Goal: Information Seeking & Learning: Find specific fact

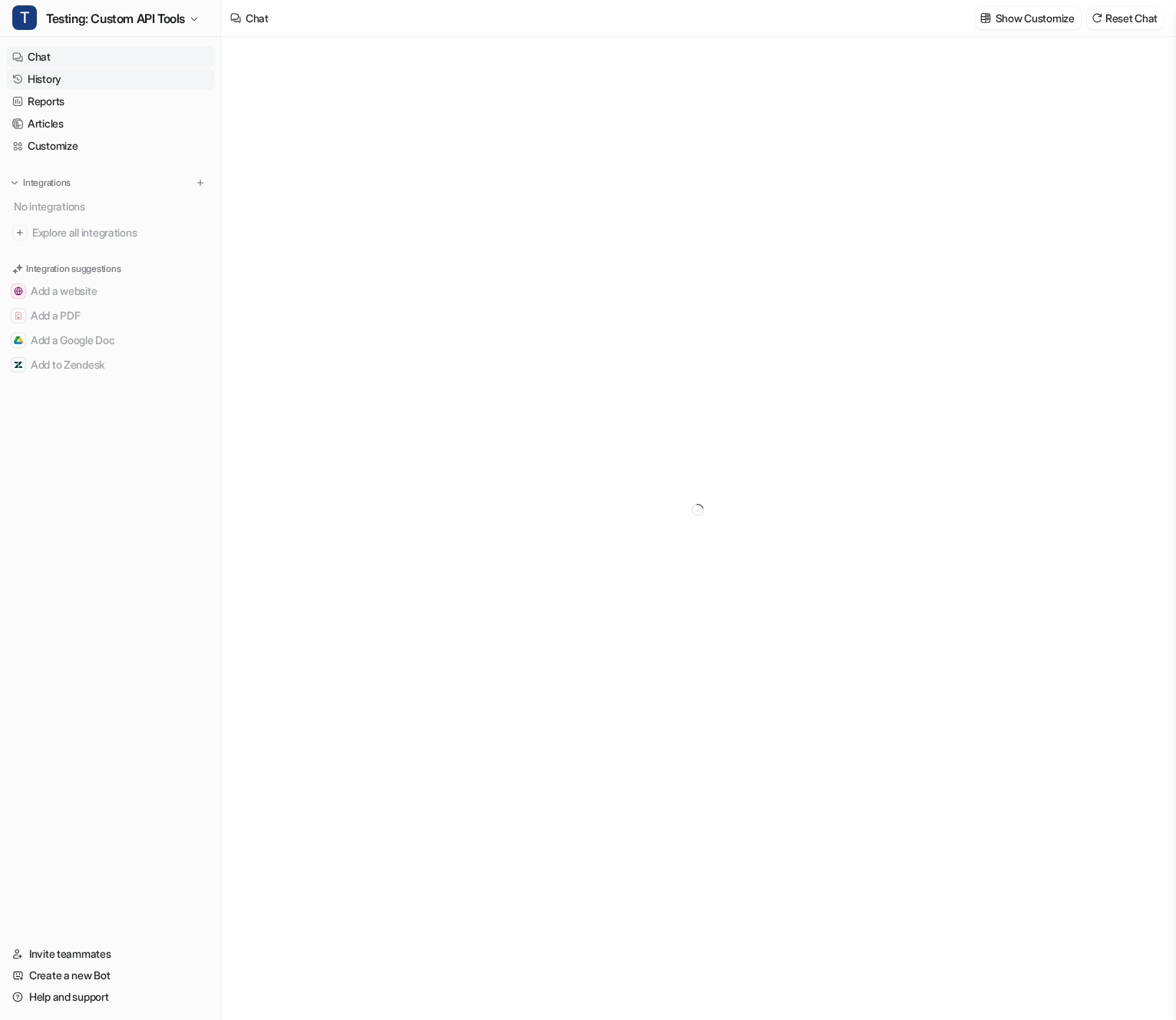
type textarea "**********"
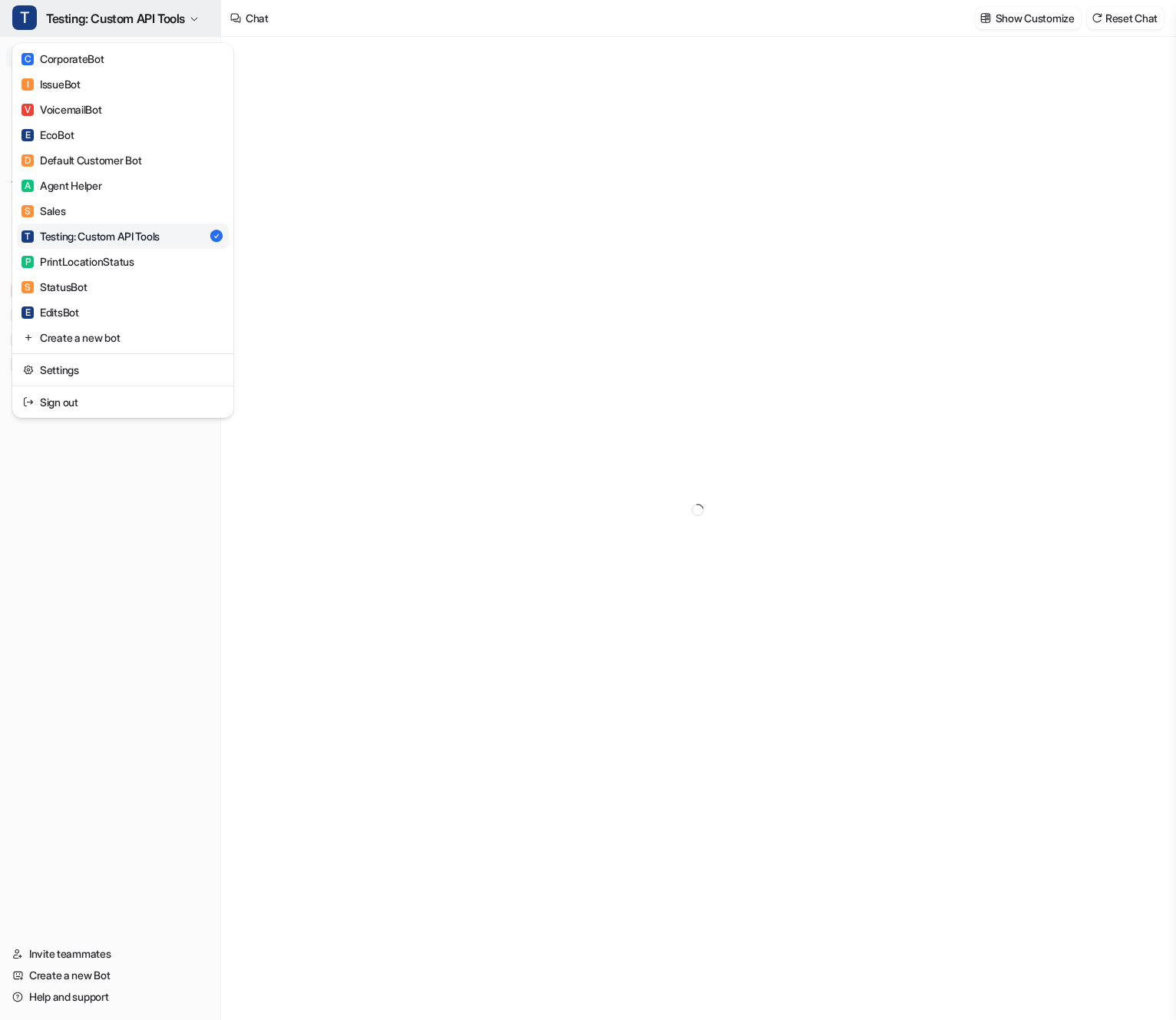
click at [155, 17] on span "Testing: Custom API Tools" at bounding box center [116, 18] width 139 height 22
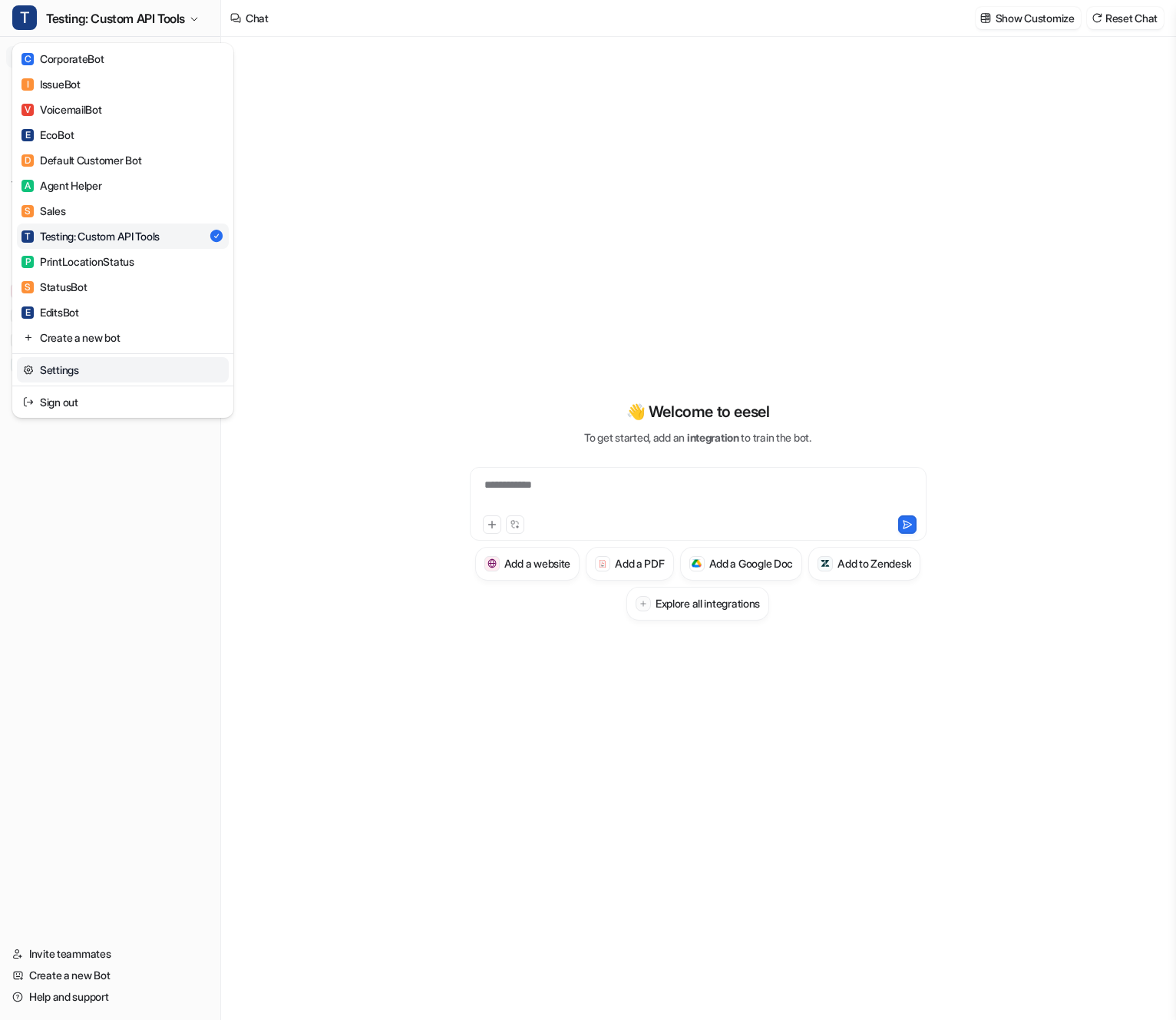
click at [132, 366] on link "Settings" at bounding box center [122, 369] width 212 height 26
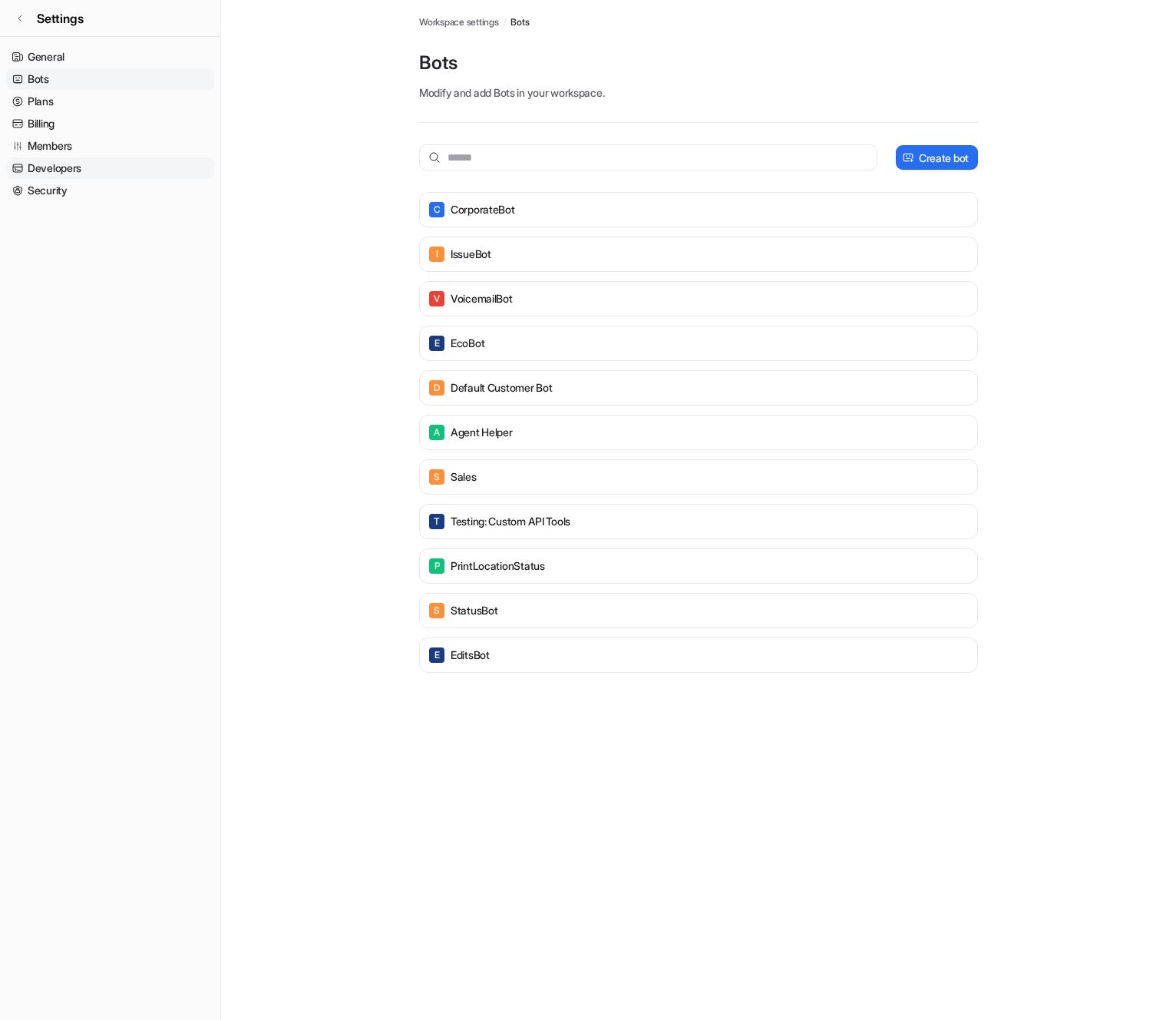
click at [178, 174] on link "Developers" at bounding box center [109, 168] width 208 height 22
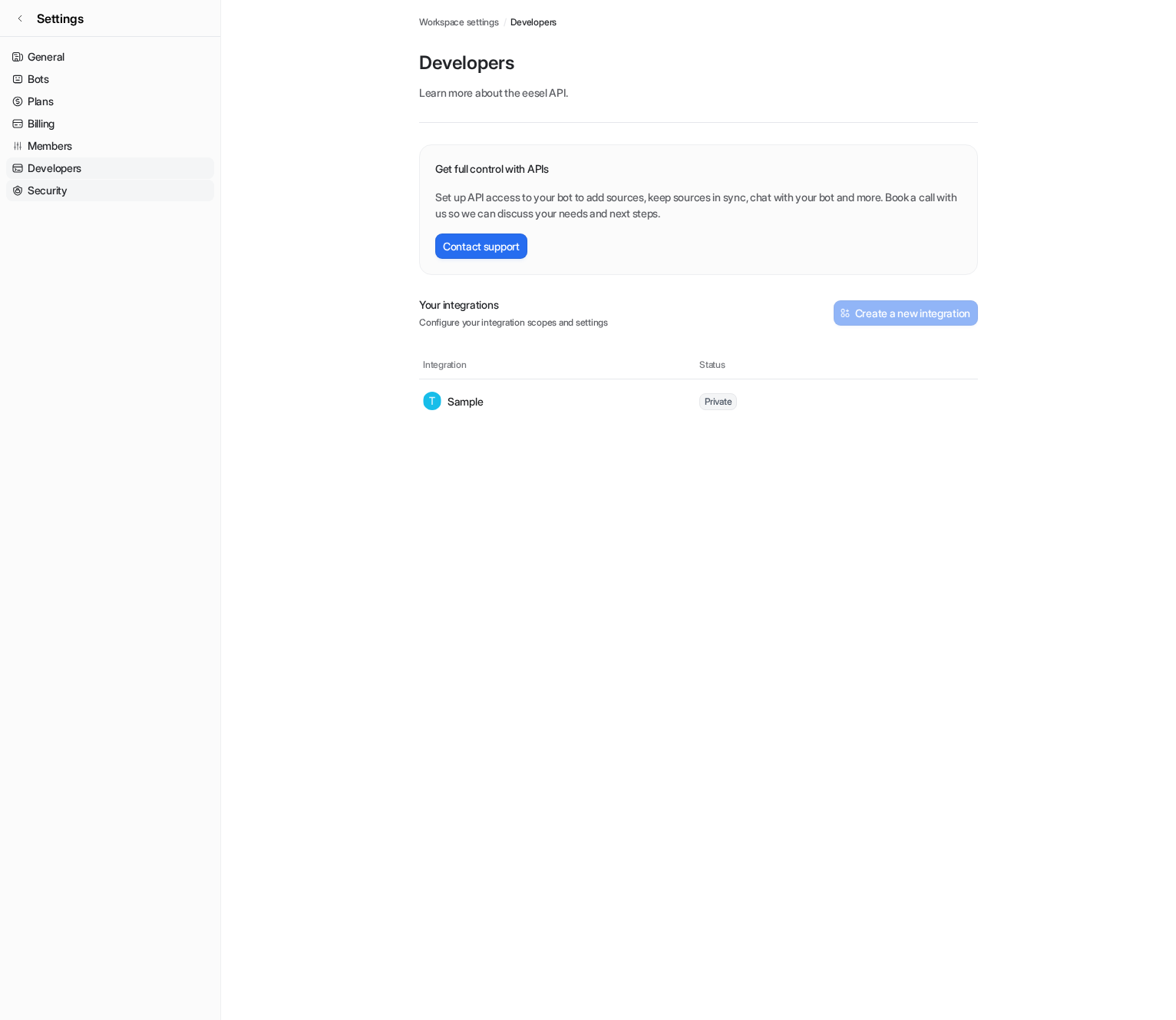
click at [178, 189] on link "Security" at bounding box center [109, 190] width 208 height 22
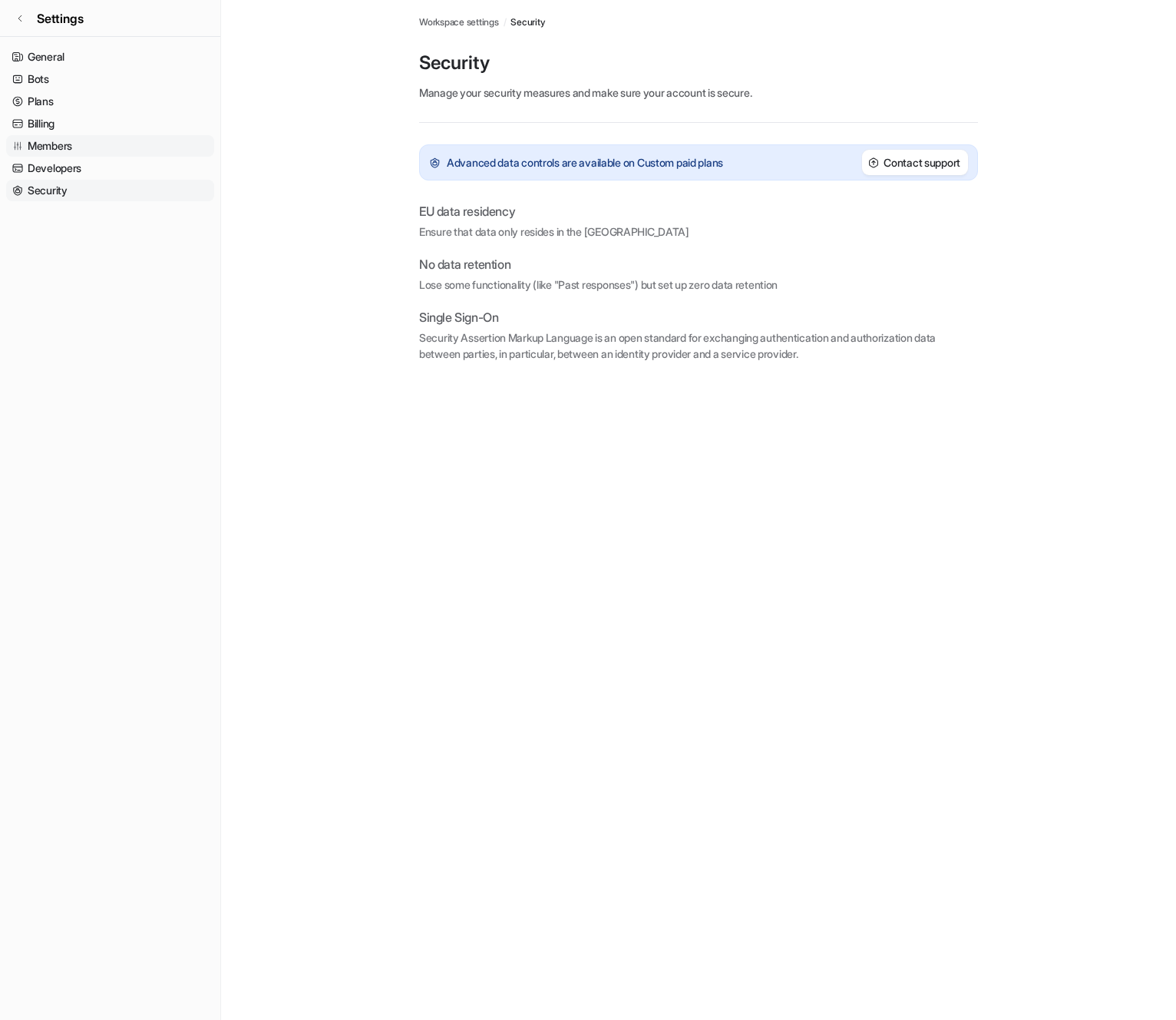
click at [180, 152] on link "Members" at bounding box center [109, 146] width 208 height 22
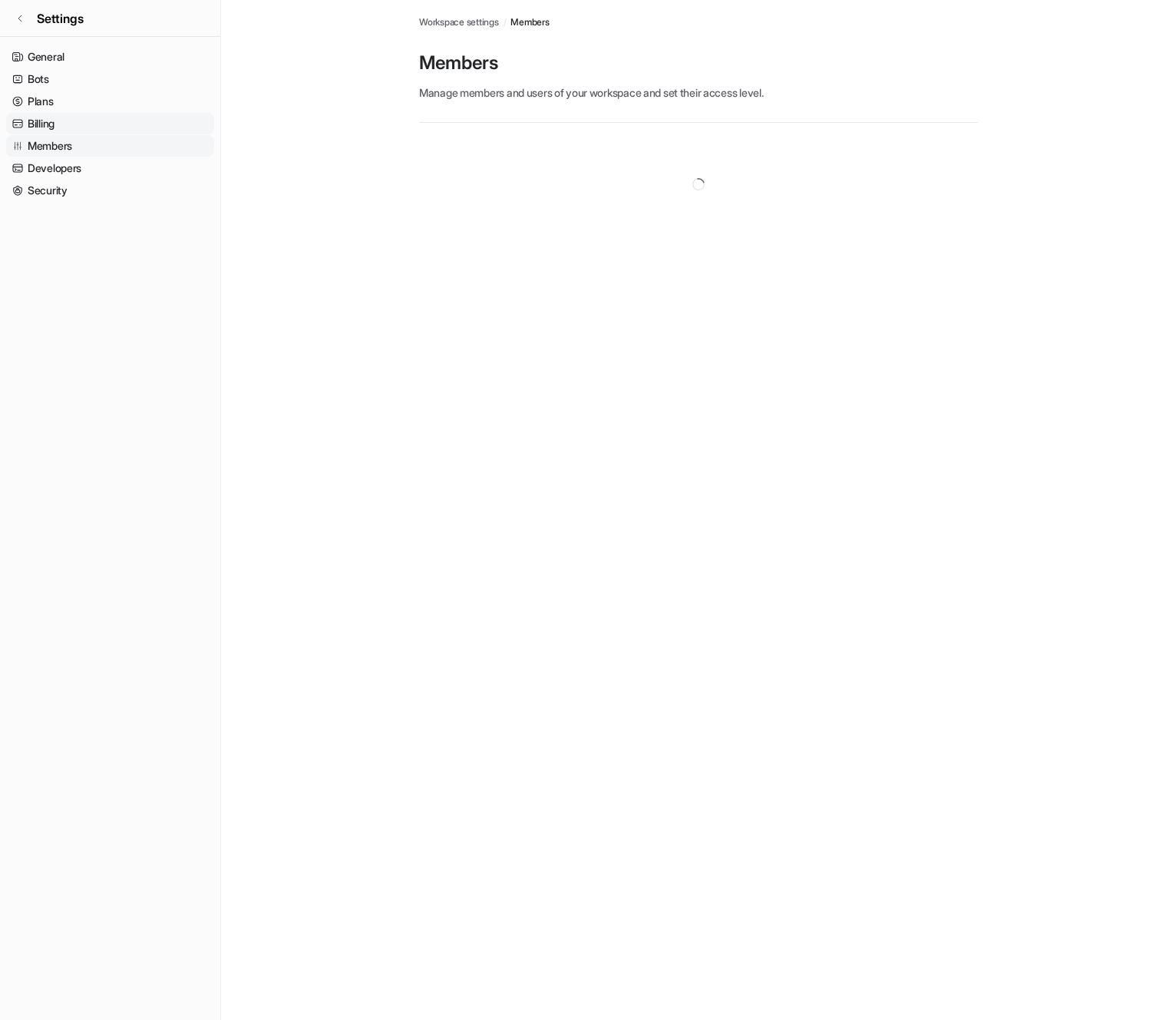
click at [180, 125] on link "Billing" at bounding box center [109, 123] width 208 height 22
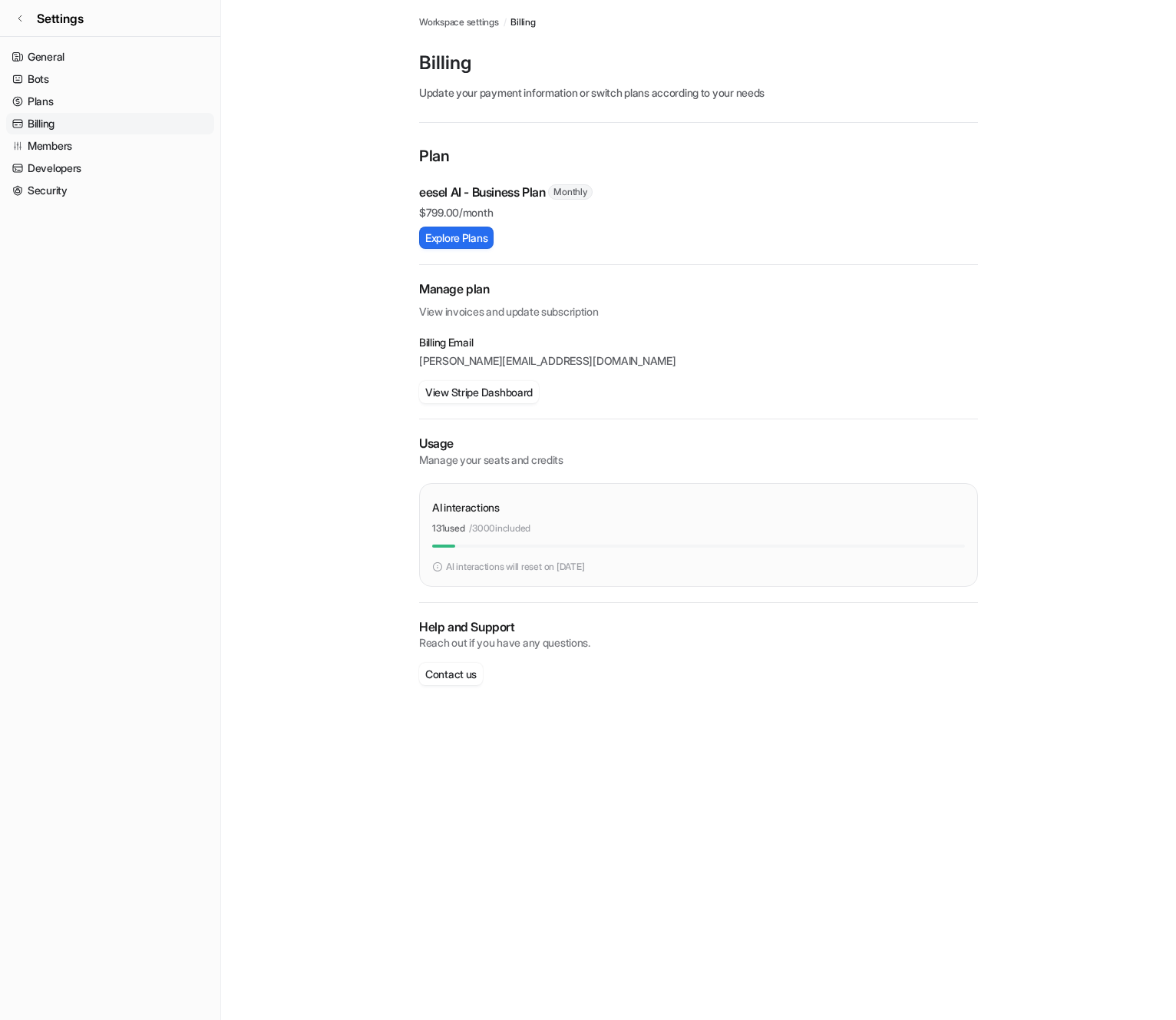
click at [184, 113] on link "Billing" at bounding box center [109, 123] width 208 height 22
click at [185, 107] on link "Plans" at bounding box center [109, 101] width 208 height 22
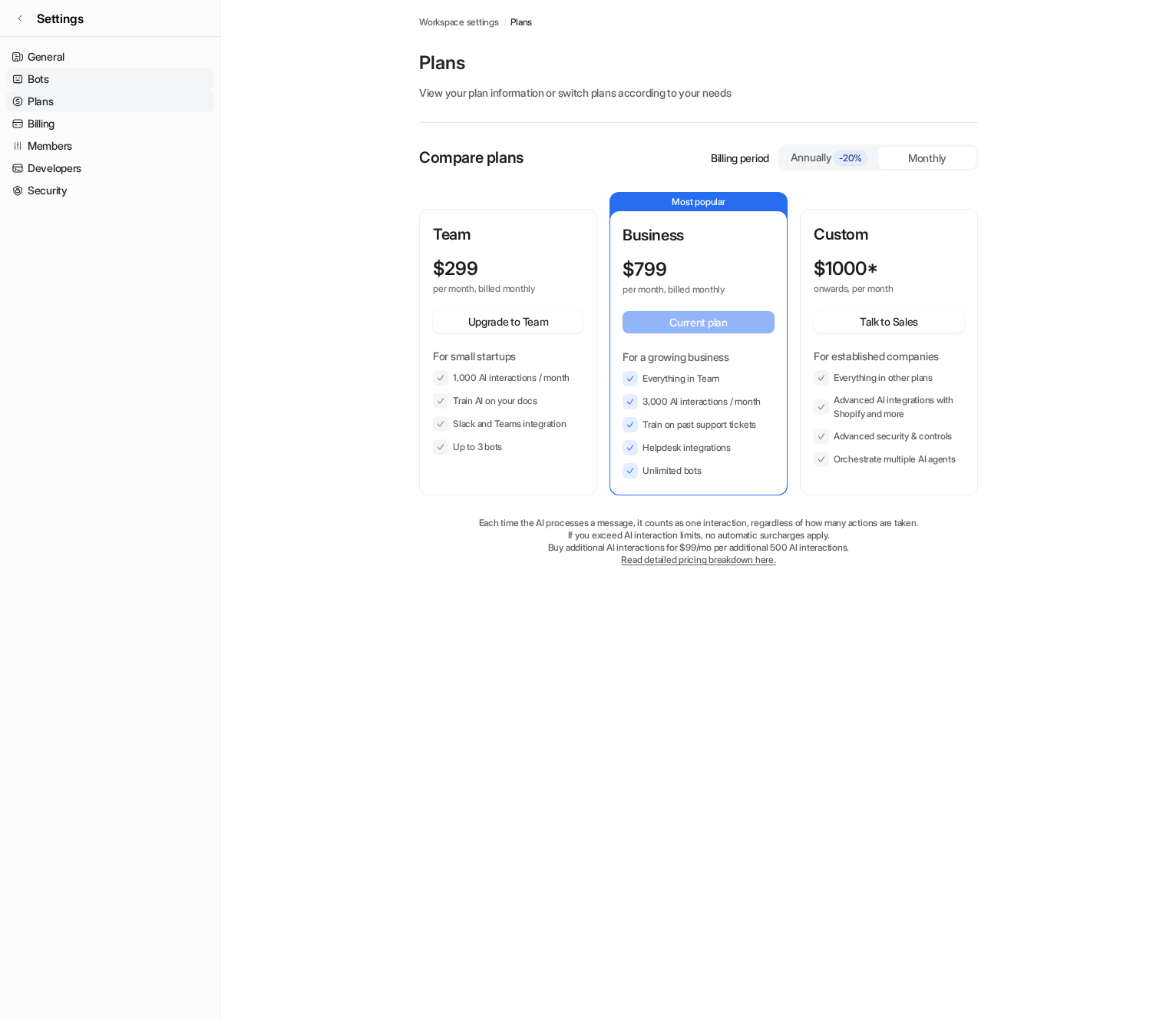
click at [185, 87] on link "Bots" at bounding box center [109, 79] width 208 height 22
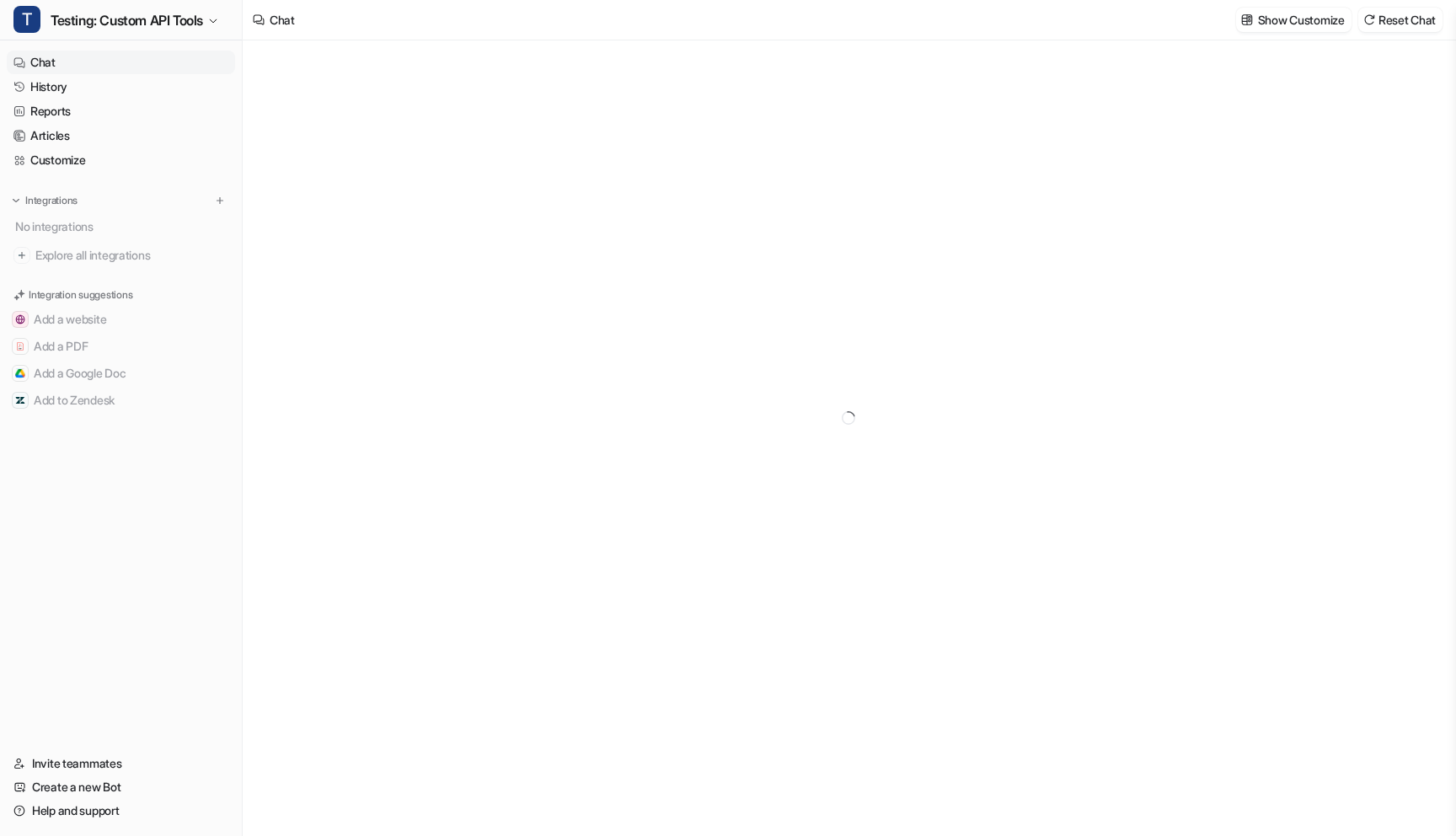
type textarea "**********"
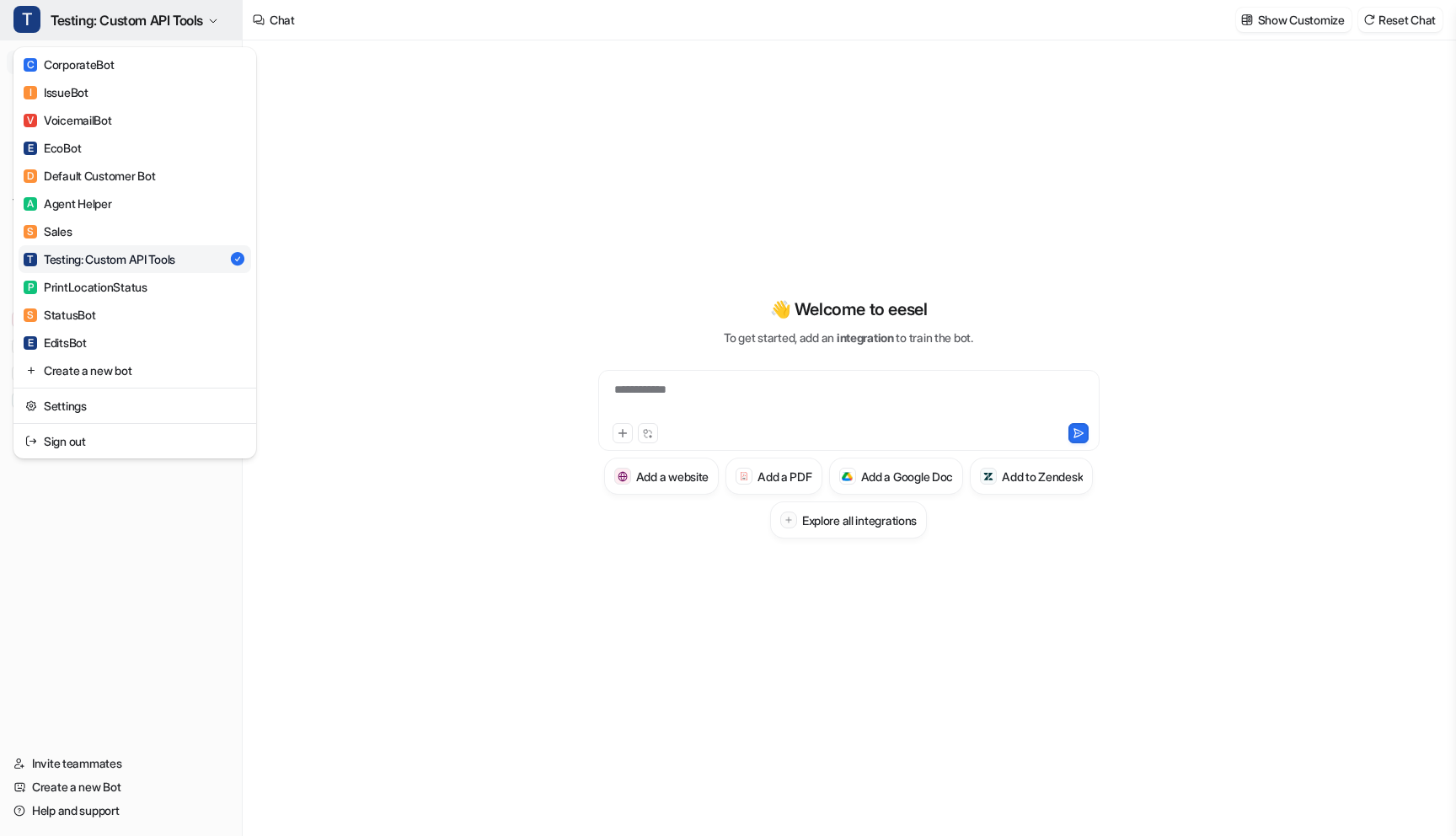
click at [182, 25] on span "Testing: Custom API Tools" at bounding box center [127, 20] width 153 height 24
click at [118, 144] on link "E EcoBot" at bounding box center [134, 147] width 233 height 28
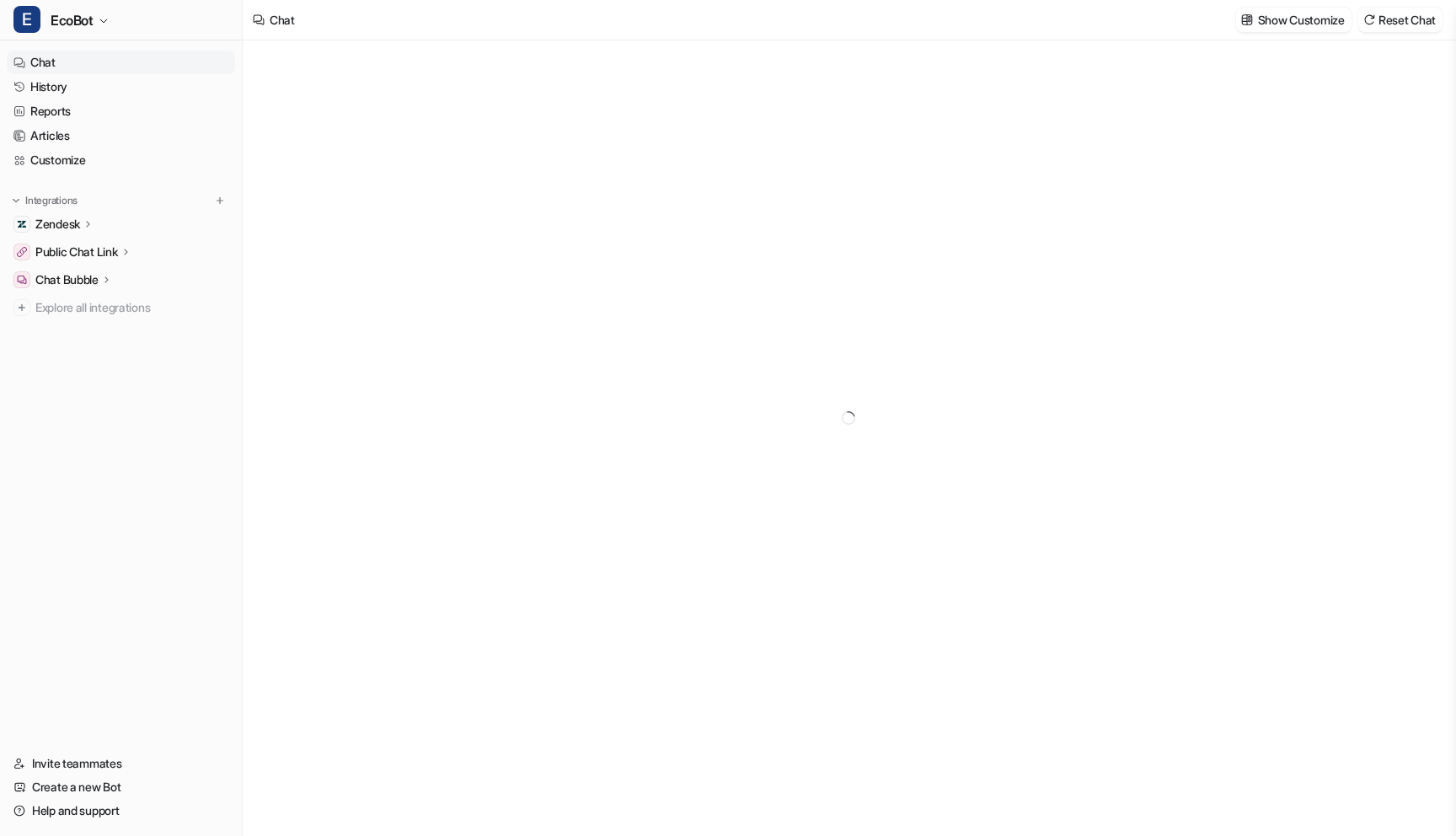
type textarea "**********"
click at [158, 79] on link "History" at bounding box center [120, 87] width 228 height 24
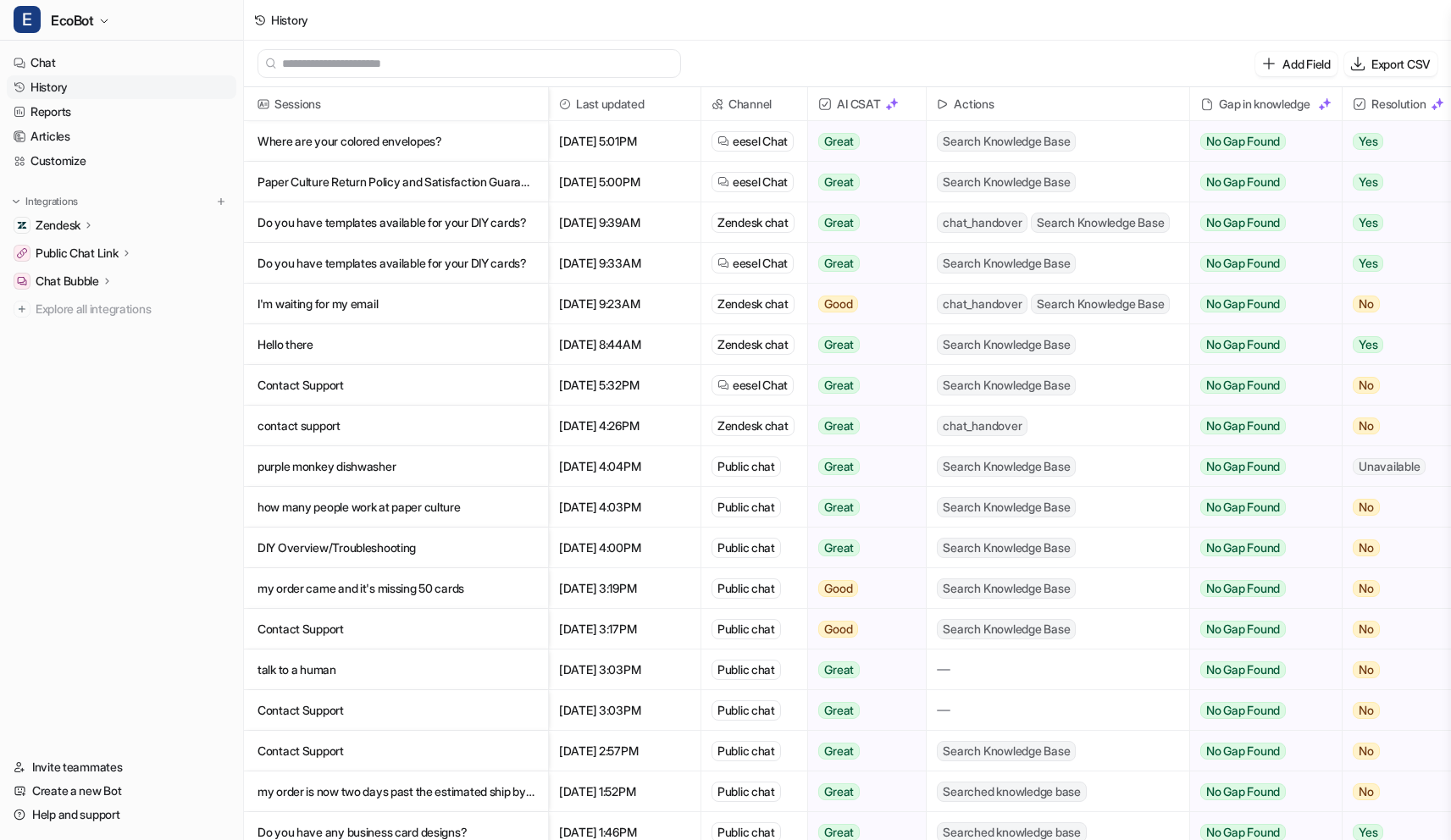
click at [384, 178] on p "Paper Culture Return Policy and Satisfaction Guarantee Explained" at bounding box center [395, 182] width 277 height 41
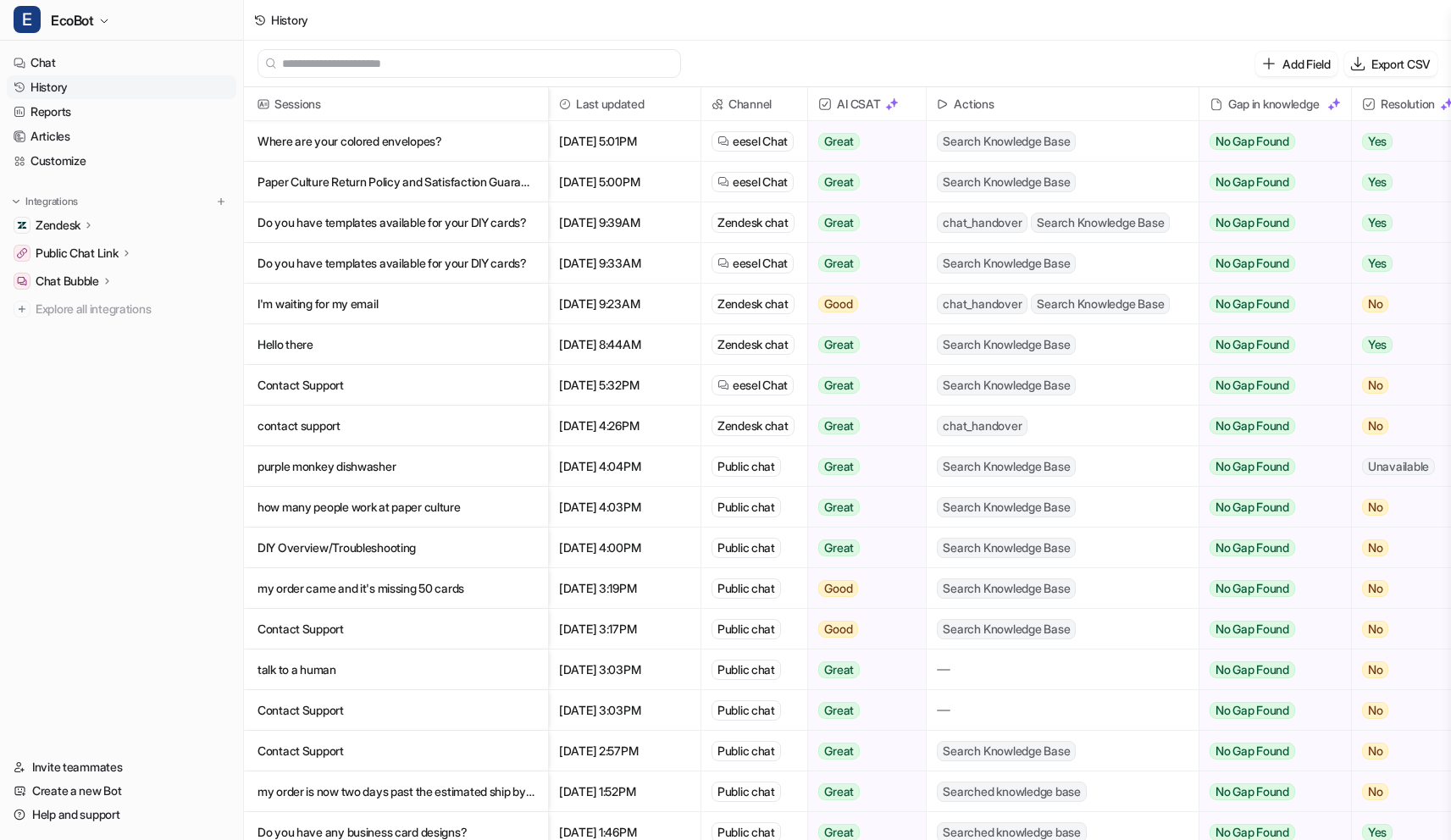
click at [743, 62] on div "Add Field Export CSV" at bounding box center [847, 64] width 1207 height 47
click at [416, 138] on p "Where are your colored envelopes?" at bounding box center [395, 142] width 277 height 41
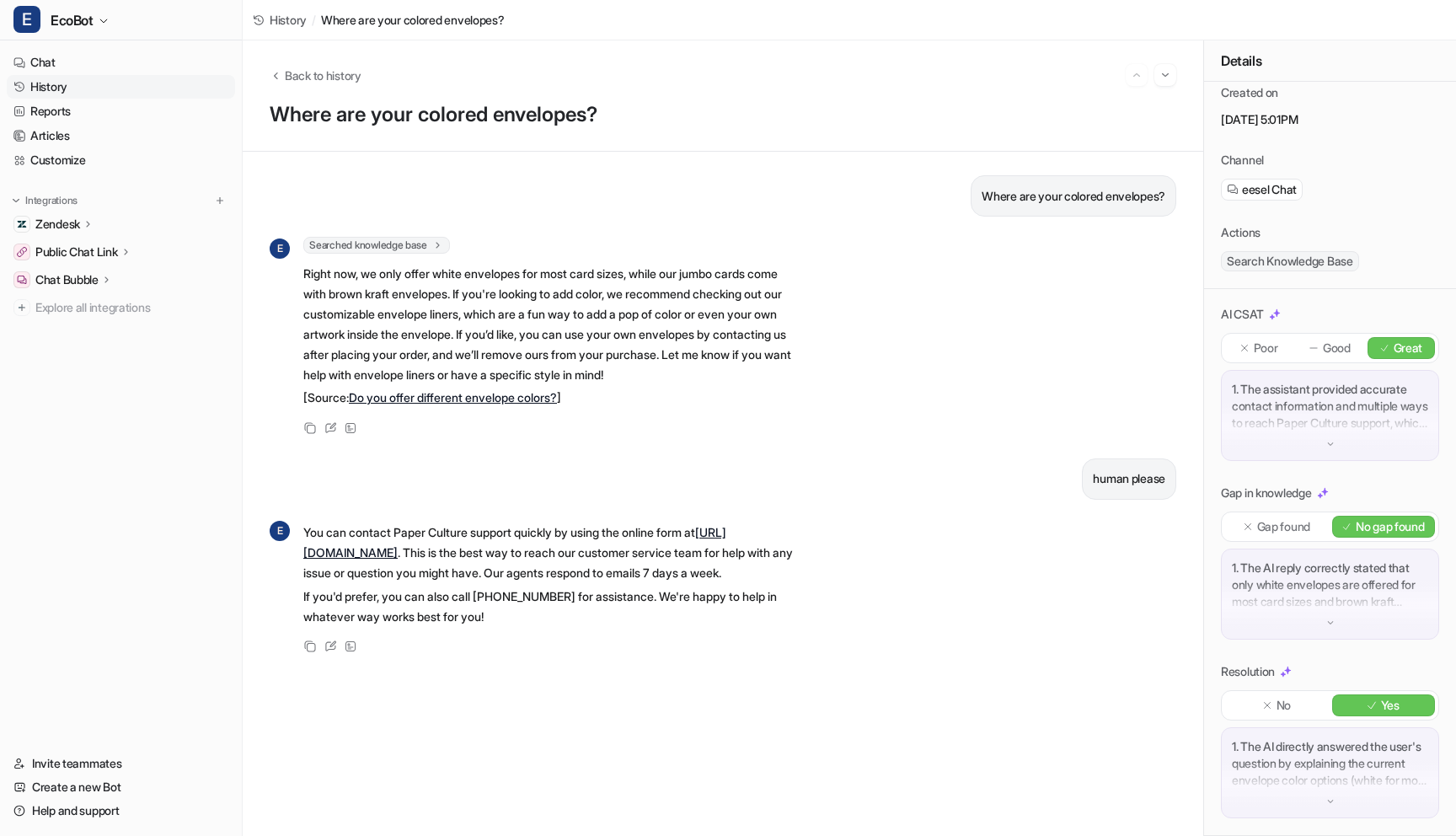
scroll to position [31, 0]
click at [728, 248] on div "Searched knowledge base search_queries : [ "colored envelopes", "envelope color…" at bounding box center [550, 245] width 493 height 17
click at [284, 17] on span "History" at bounding box center [288, 19] width 37 height 17
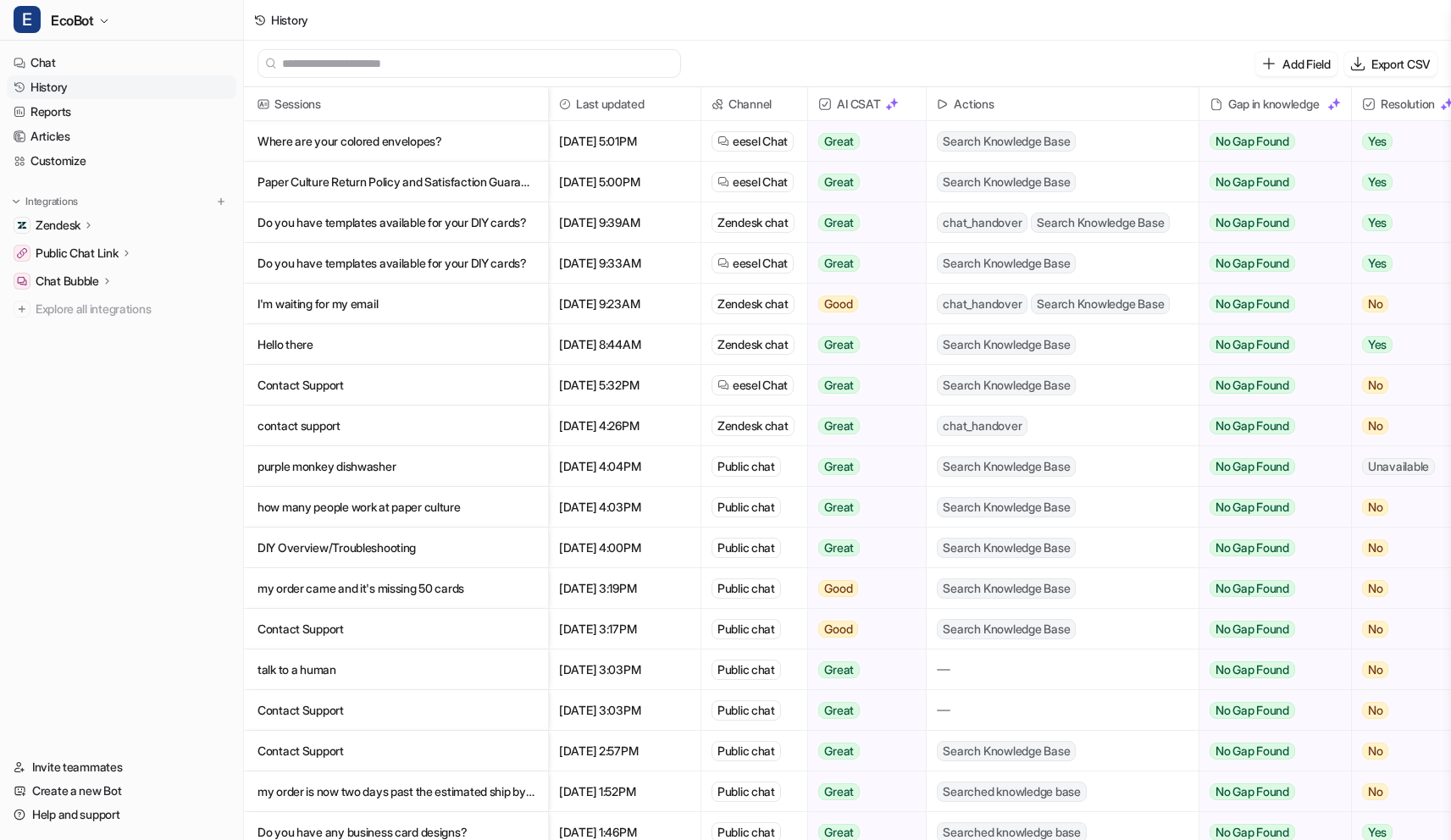
click at [471, 223] on p "Do you have templates available for your DIY cards?" at bounding box center [395, 223] width 277 height 41
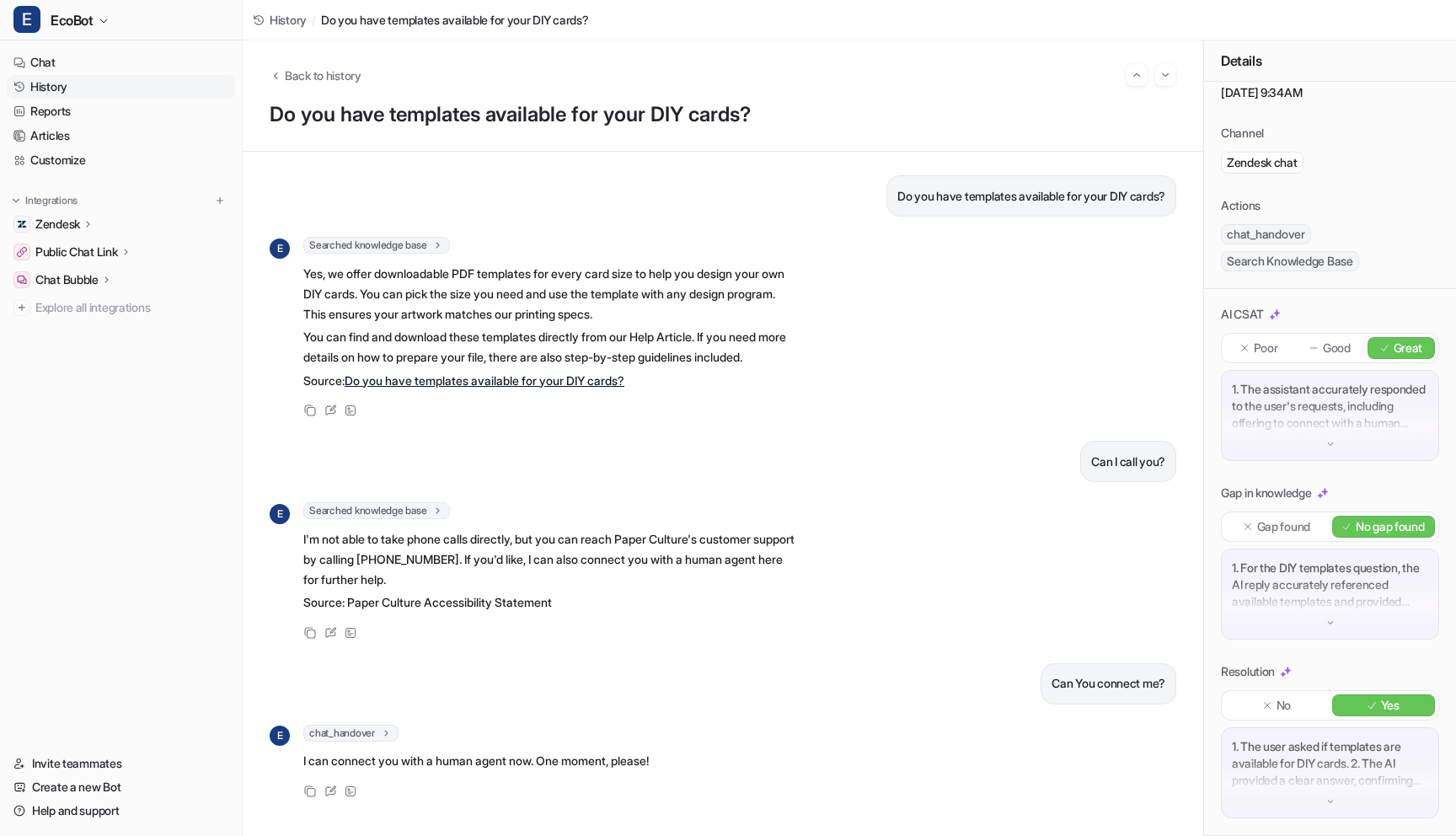
click at [791, 299] on p "Yes, we offer downloadable PDF templates for every card size to help you design…" at bounding box center [550, 294] width 493 height 61
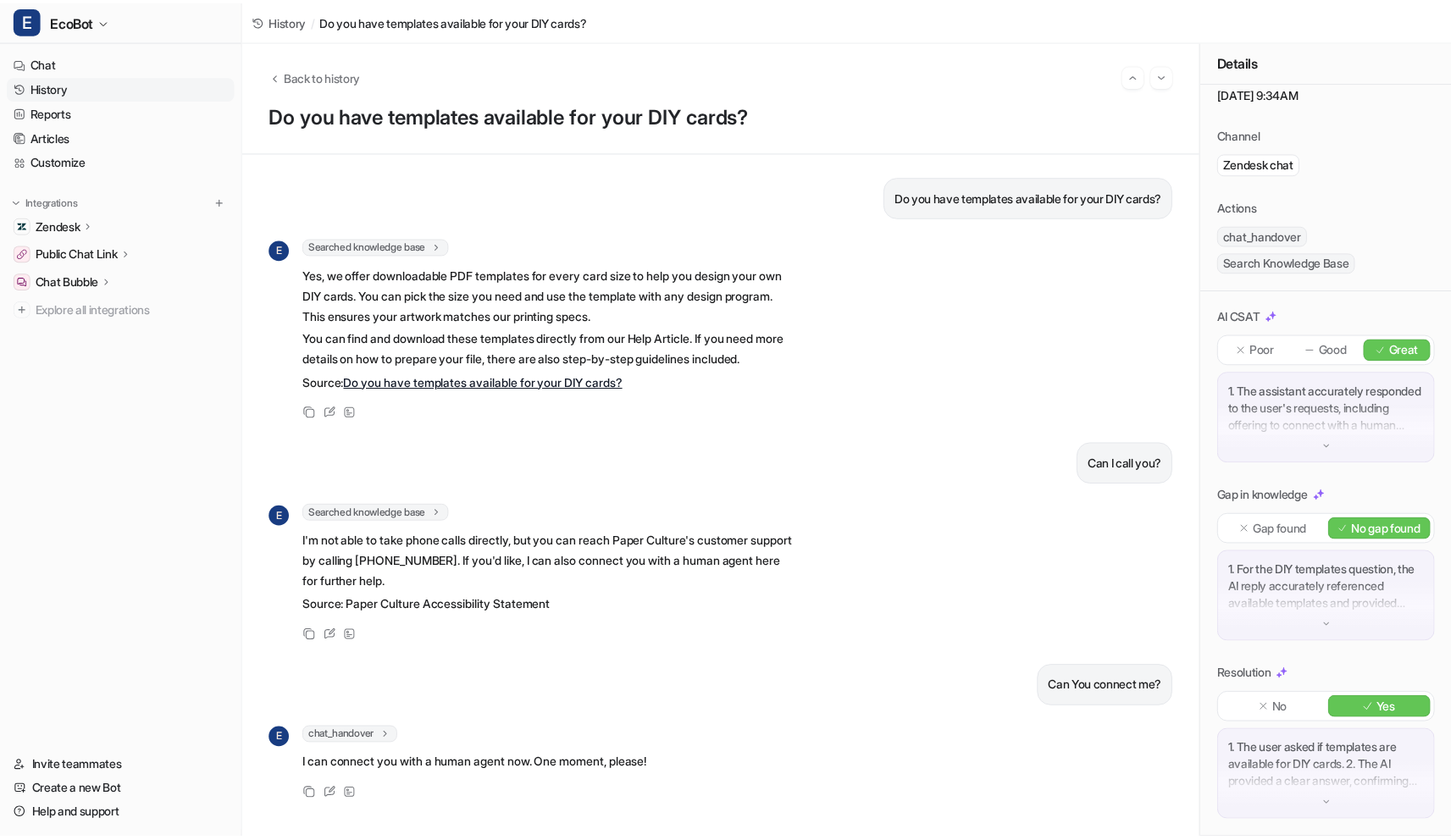
scroll to position [13, 0]
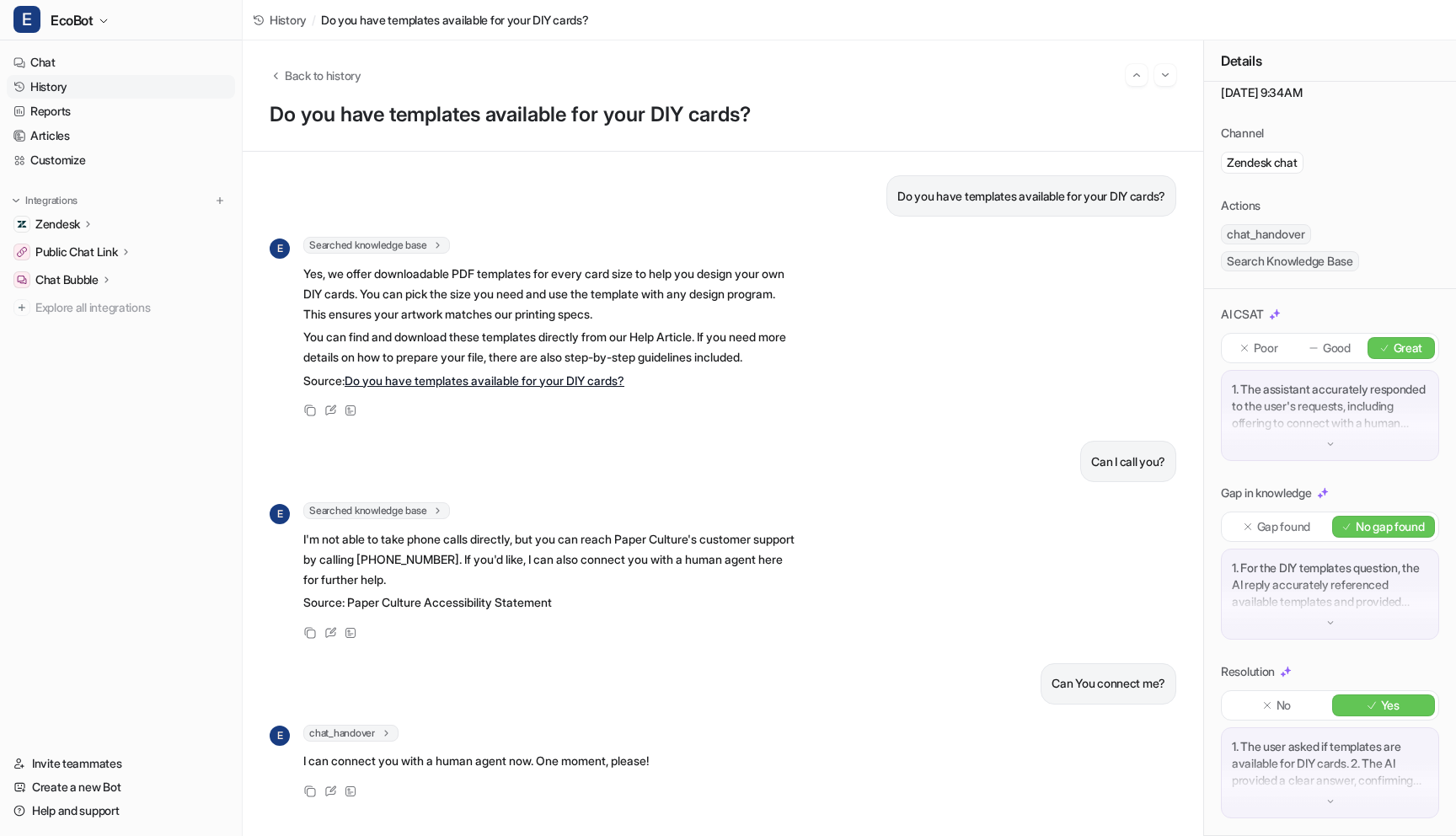
click at [826, 343] on div "E Searched knowledge base search_queries : [ "templates for DIY cards" ] Yes, w…" at bounding box center [723, 329] width 906 height 184
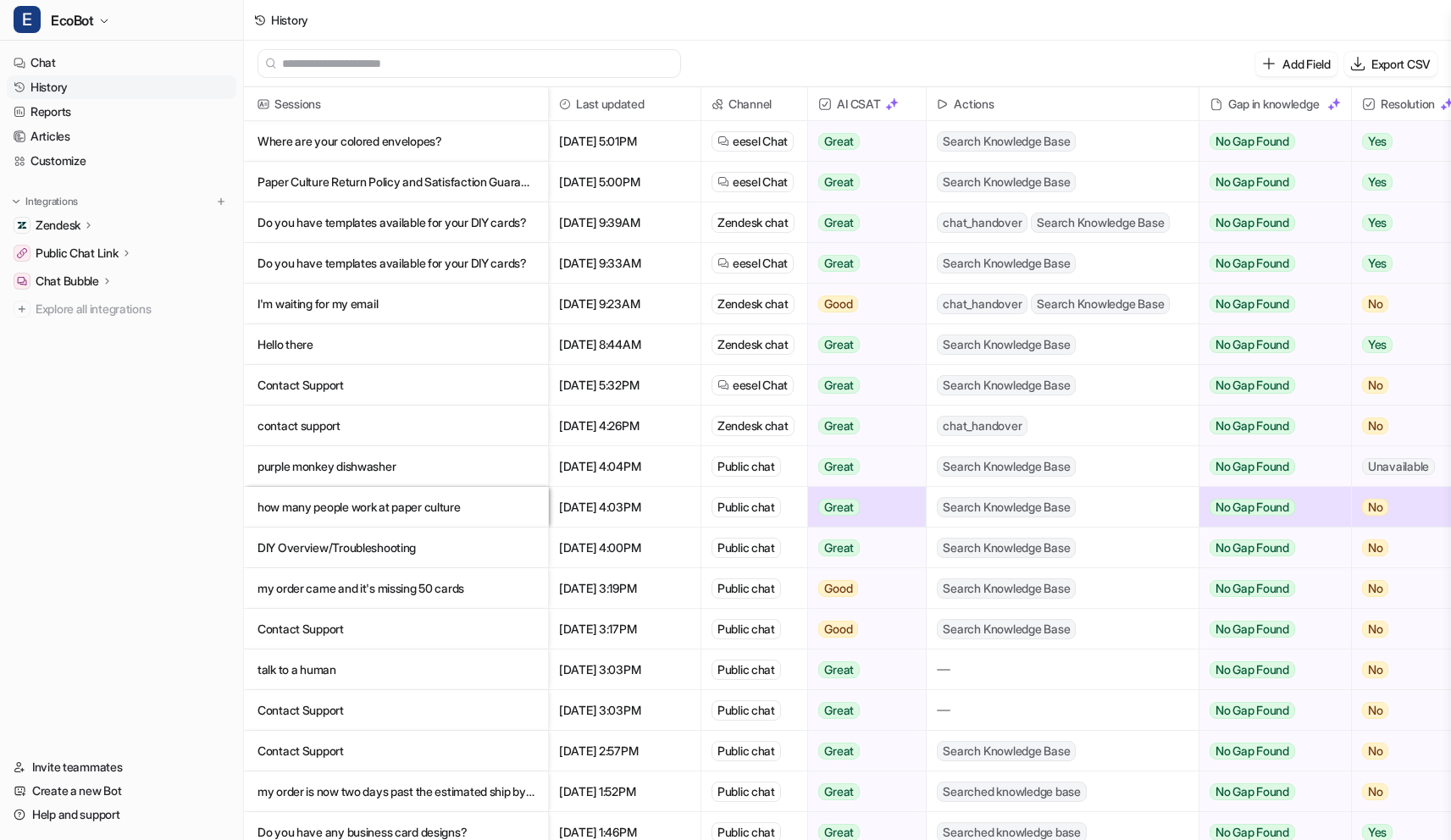
click at [921, 59] on div "Add Field Export CSV" at bounding box center [847, 64] width 1207 height 47
click at [1010, 55] on div "Add Field Export CSV" at bounding box center [847, 64] width 1207 height 47
click at [1040, 28] on div "History" at bounding box center [847, 20] width 1207 height 41
click at [170, 507] on nav "Chat History Reports Articles Customize Integrations Zendesk Overview Sources A…" at bounding box center [121, 393] width 243 height 698
click at [878, 65] on div "Add Field Export CSV" at bounding box center [847, 64] width 1207 height 47
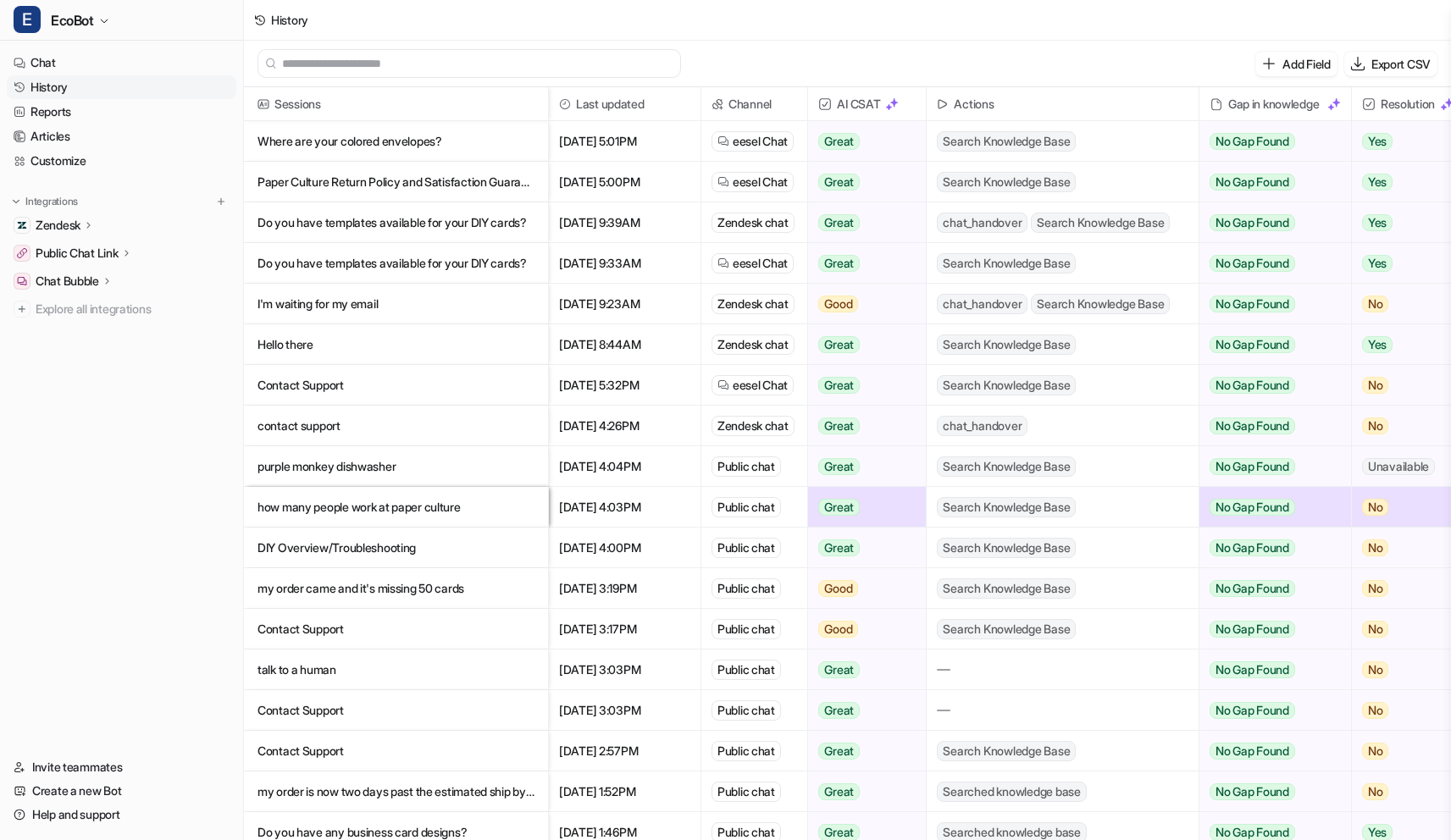
click at [876, 28] on div "History" at bounding box center [847, 20] width 1207 height 41
click at [1109, 37] on div "History" at bounding box center [847, 20] width 1207 height 41
click at [1084, 52] on div "Add Field Export CSV" at bounding box center [847, 64] width 1207 height 47
